Goal: Check status: Check status

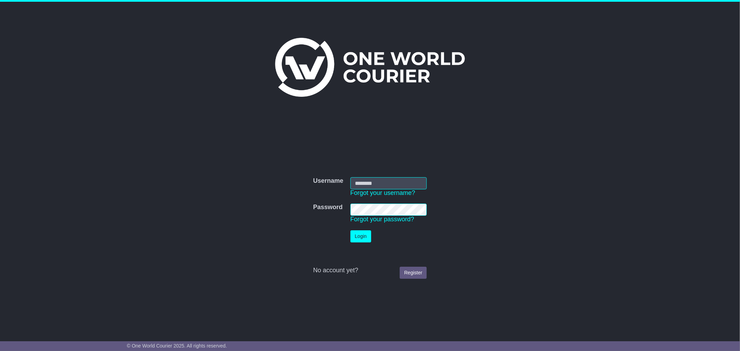
type input "********"
click at [361, 242] on button "Login" at bounding box center [360, 236] width 21 height 12
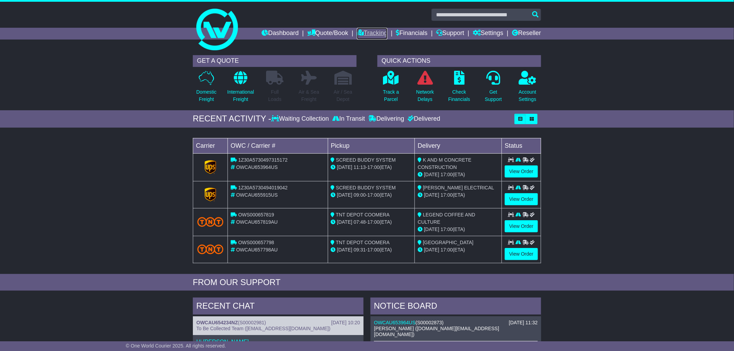
click at [372, 30] on link "Tracking" at bounding box center [372, 34] width 31 height 12
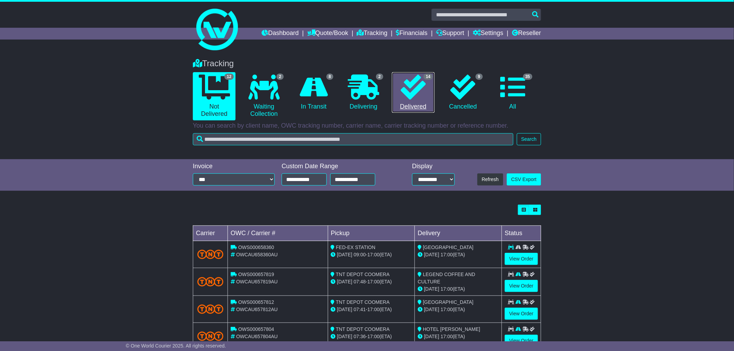
click at [405, 94] on icon at bounding box center [413, 87] width 25 height 25
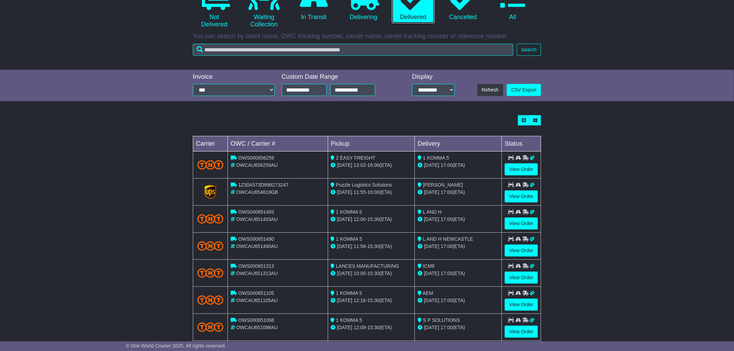
scroll to position [115, 0]
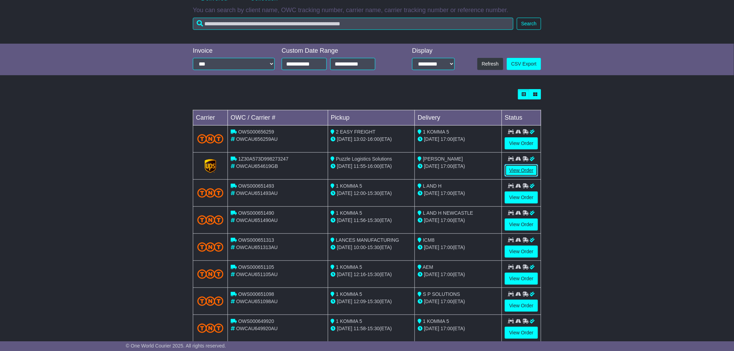
click at [522, 165] on link "View Order" at bounding box center [521, 170] width 33 height 12
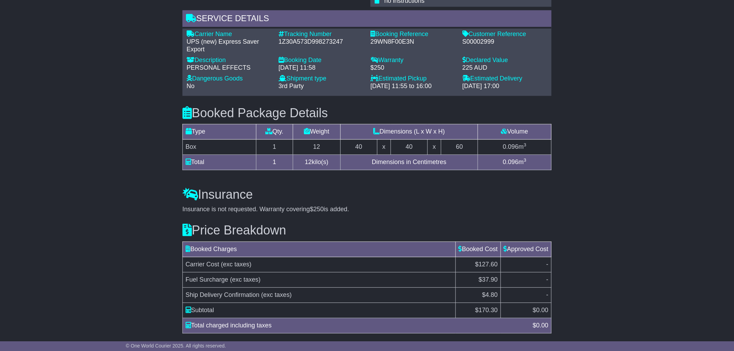
scroll to position [539, 0]
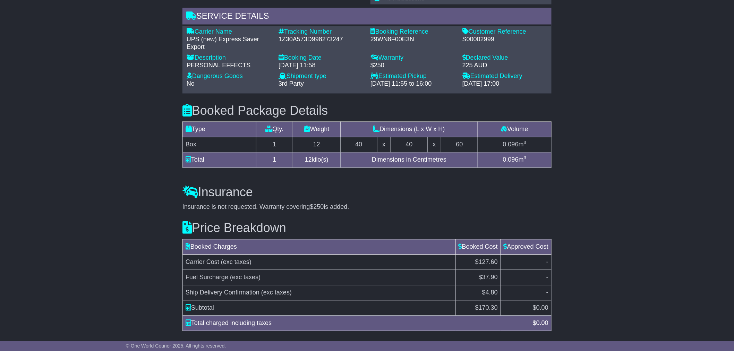
drag, startPoint x: 521, startPoint y: 76, endPoint x: 320, endPoint y: 31, distance: 206.0
click at [320, 31] on div "Carrier Name - UPS (new) Express Saver Export Description - PERSONAL EFFECTS Tr…" at bounding box center [367, 59] width 368 height 63
